Goal: Book appointment/travel/reservation

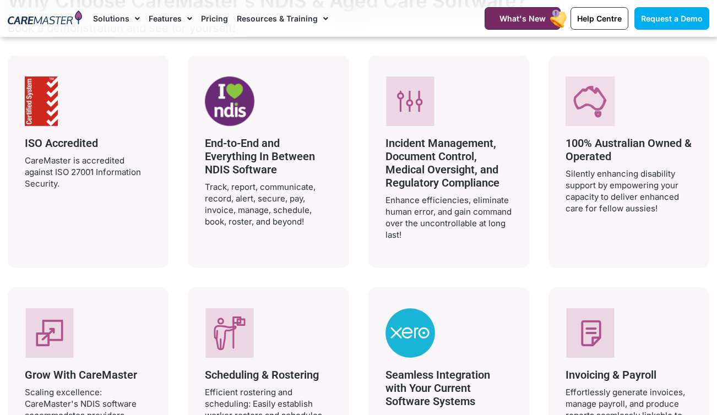
scroll to position [2009, 0]
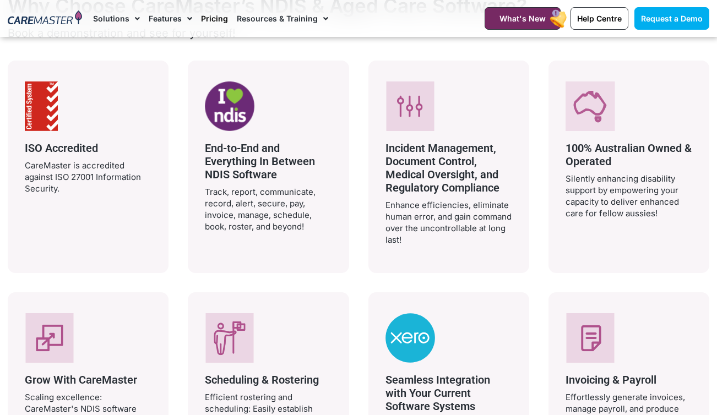
click at [215, 19] on link "Pricing" at bounding box center [214, 18] width 27 height 37
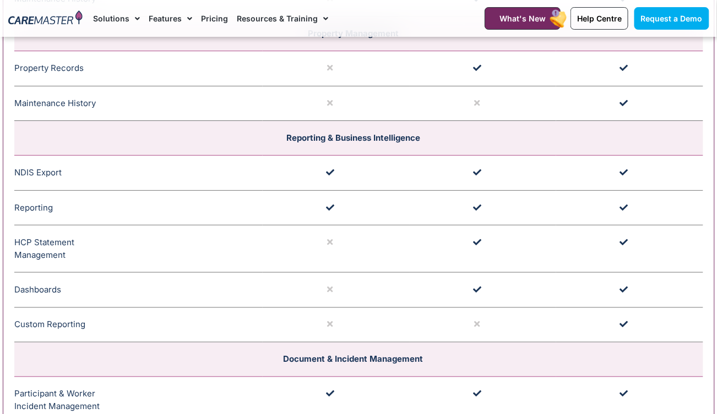
scroll to position [2375, 0]
